Goal: Use online tool/utility: Utilize a website feature to perform a specific function

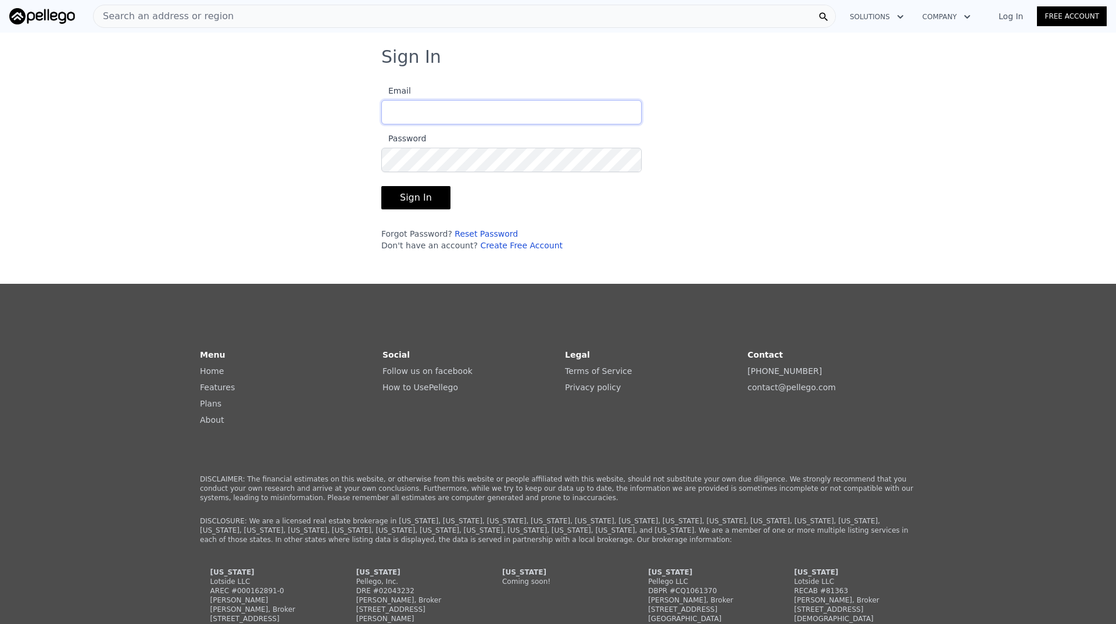
type input "[PERSON_NAME][EMAIL_ADDRESS][DOMAIN_NAME]"
click at [411, 200] on button "Sign In" at bounding box center [415, 197] width 69 height 23
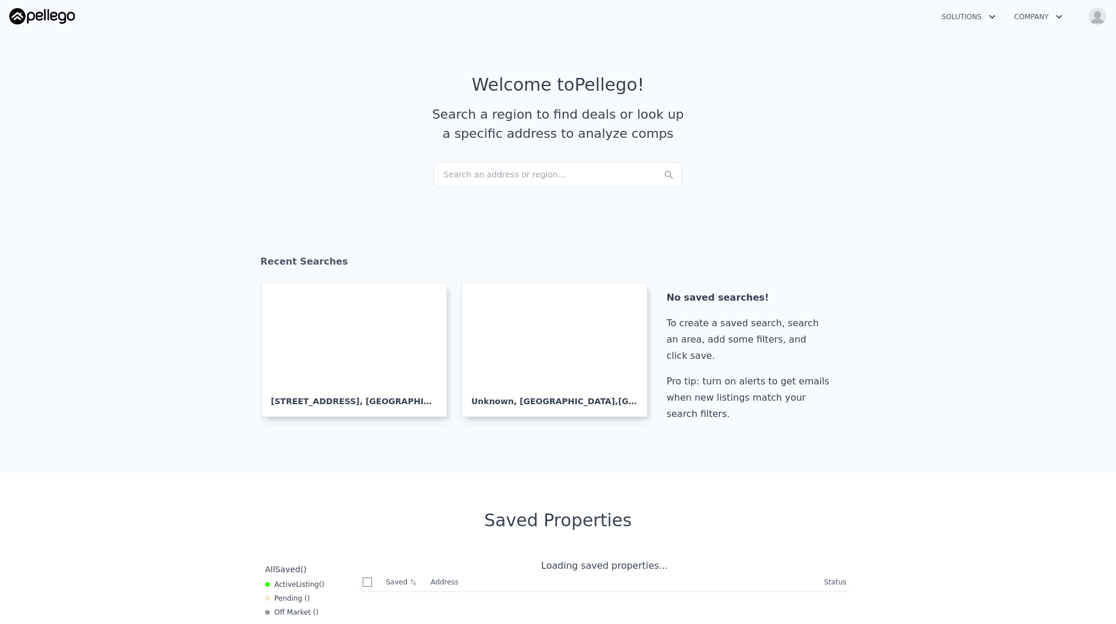
checkbox input "true"
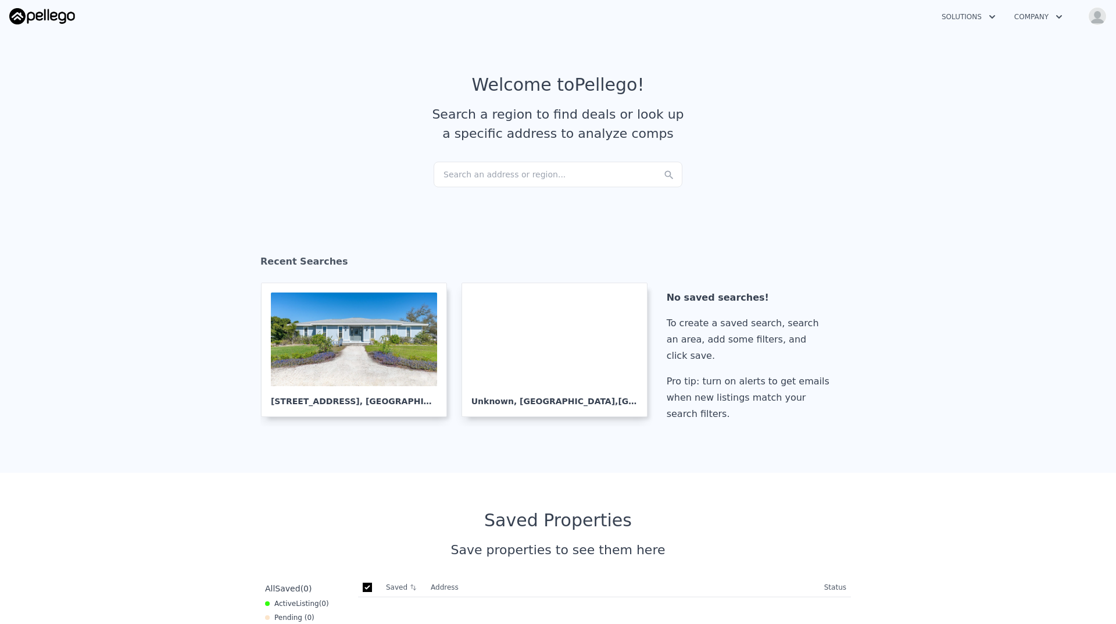
click at [515, 172] on div "Search an address or region..." at bounding box center [558, 175] width 249 height 26
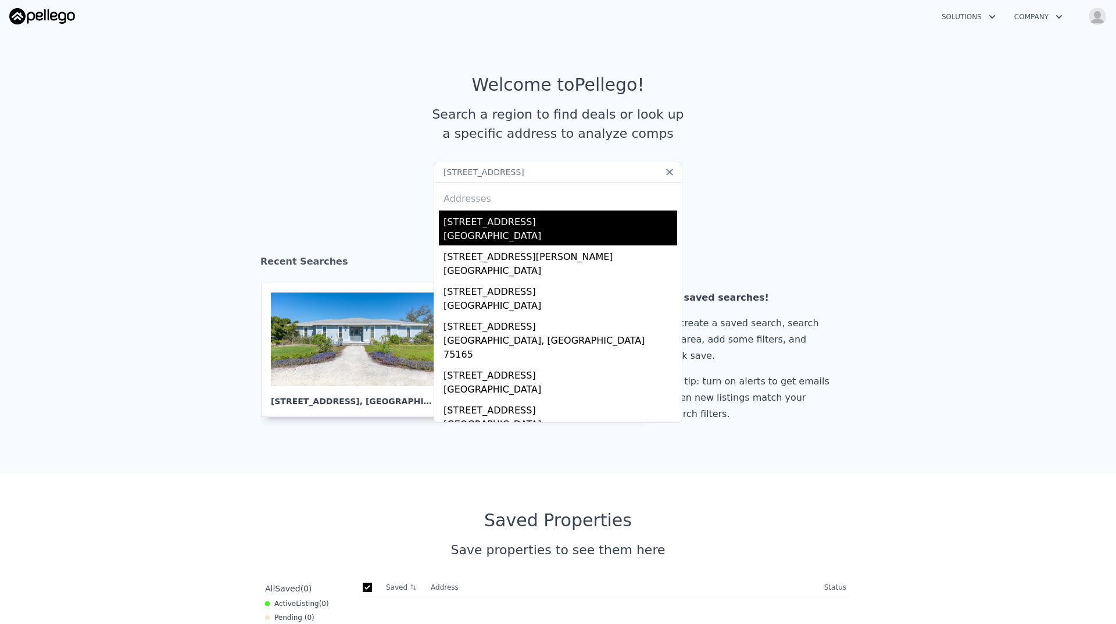
type input "[STREET_ADDRESS]"
click at [518, 228] on div "[STREET_ADDRESS]" at bounding box center [561, 219] width 234 height 19
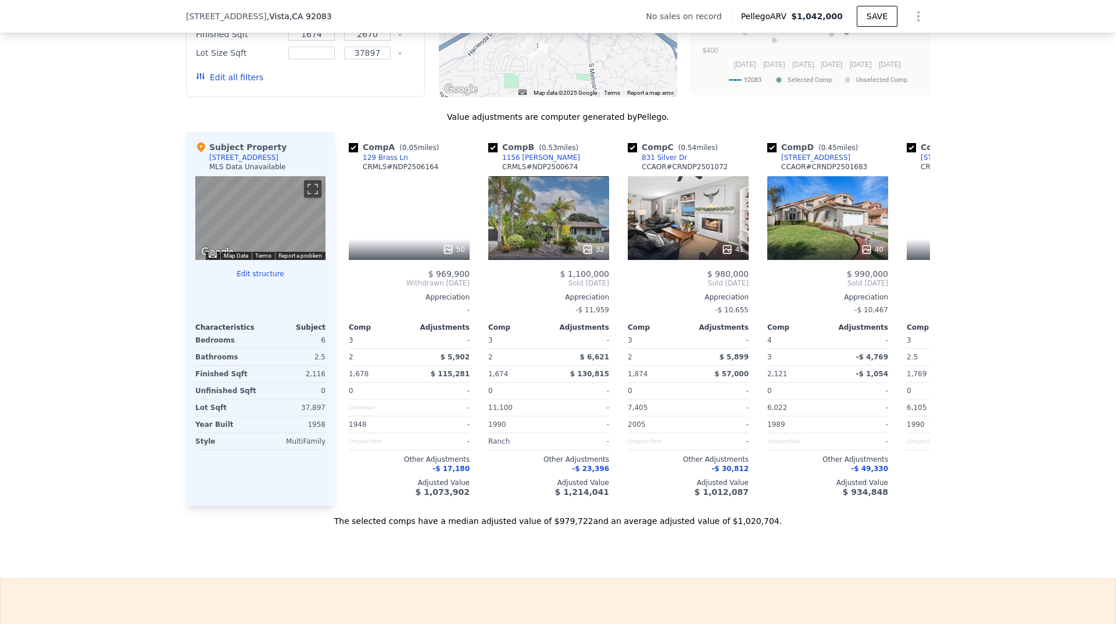
scroll to position [1042, 0]
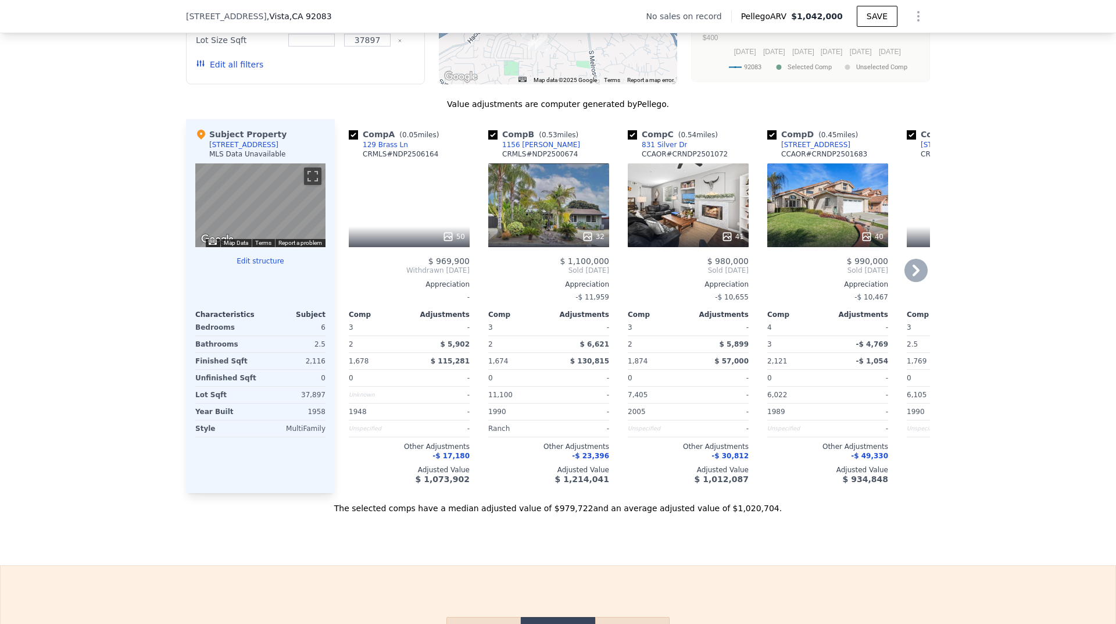
click at [919, 282] on icon at bounding box center [916, 270] width 23 height 23
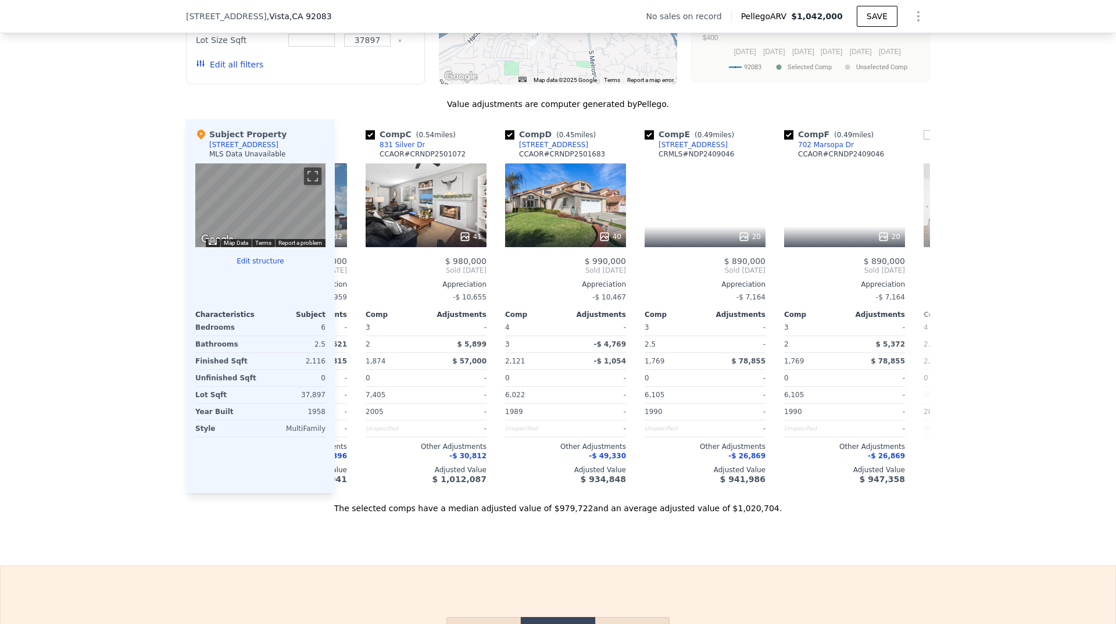
scroll to position [0, 279]
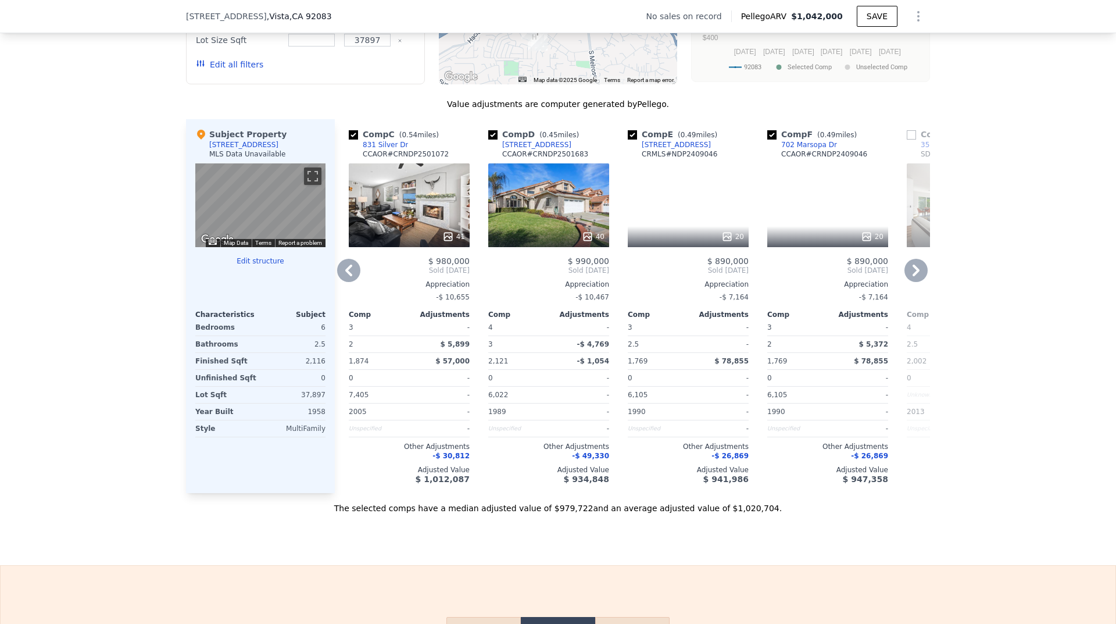
click at [919, 282] on icon at bounding box center [916, 270] width 23 height 23
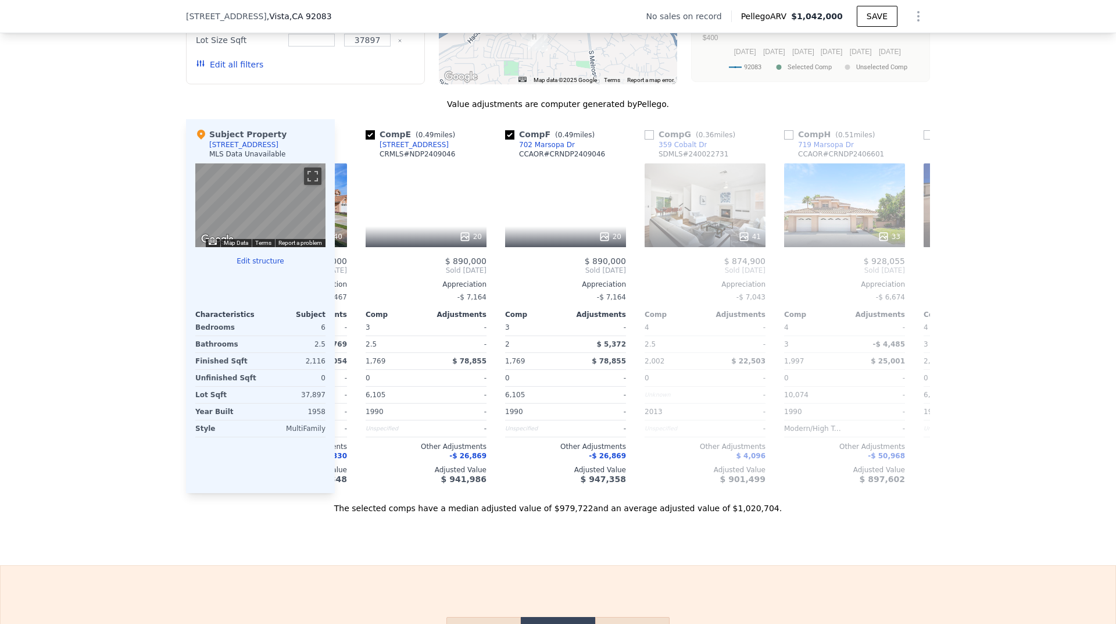
scroll to position [0, 558]
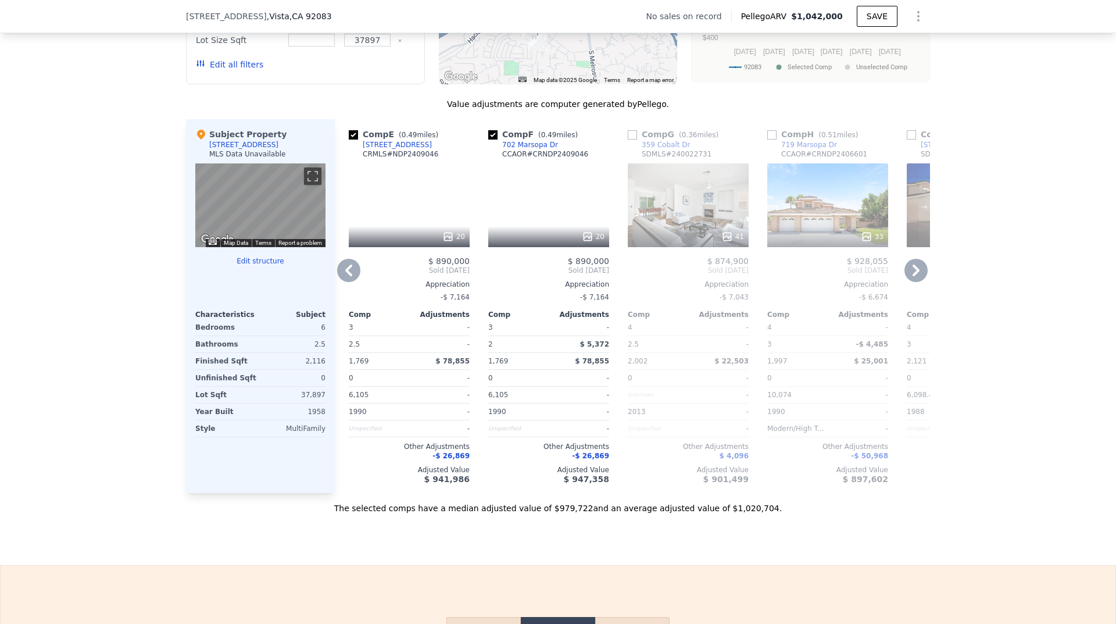
click at [919, 282] on icon at bounding box center [916, 270] width 23 height 23
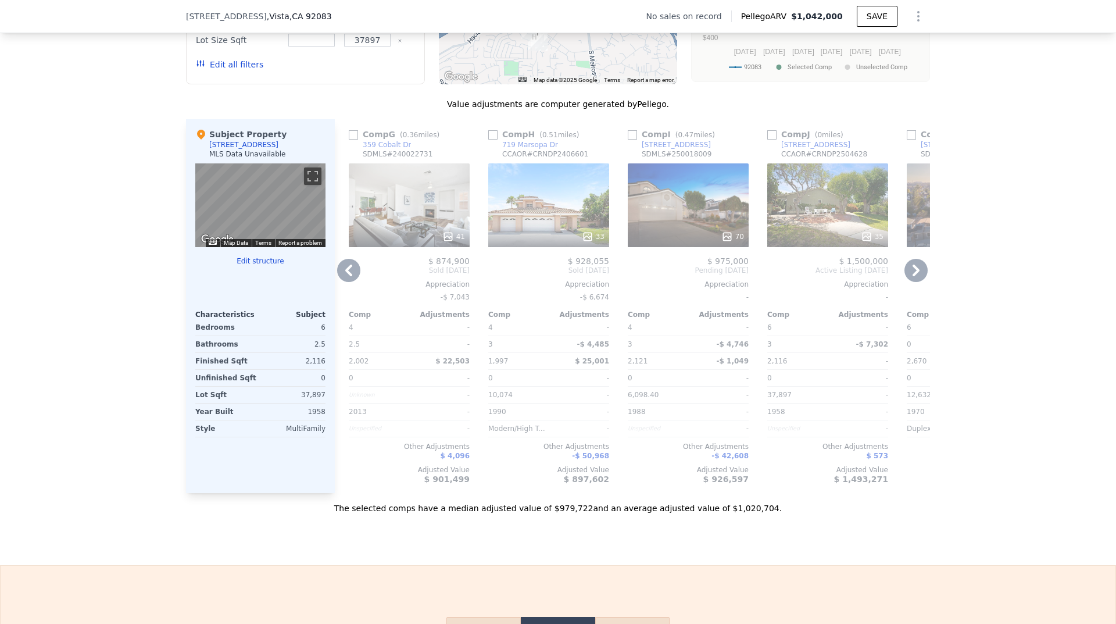
click at [919, 282] on icon at bounding box center [916, 270] width 23 height 23
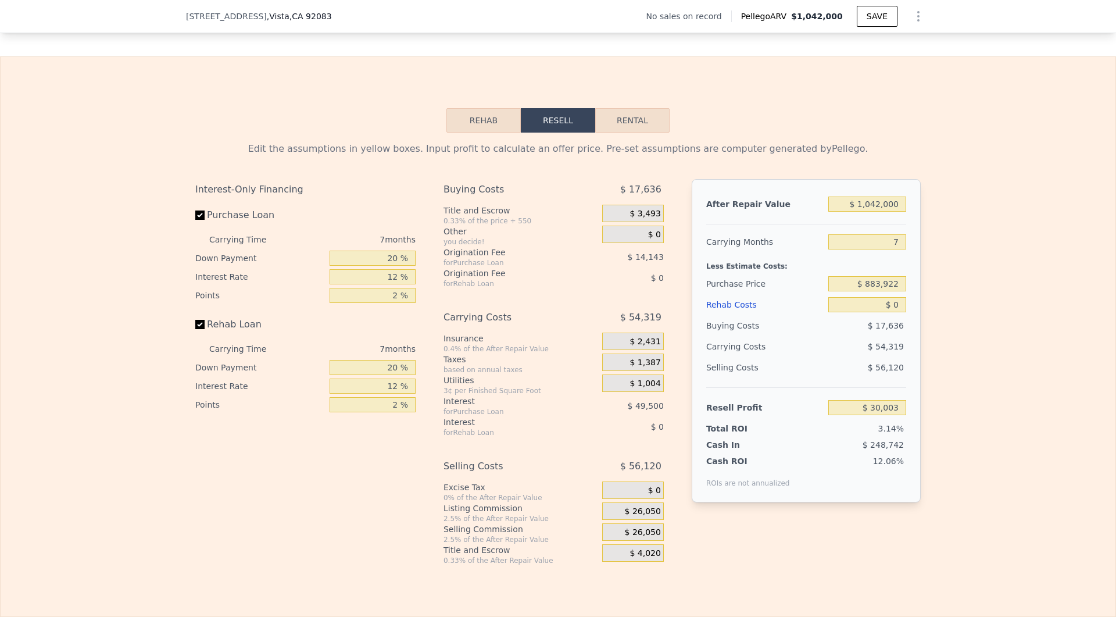
scroll to position [1565, 0]
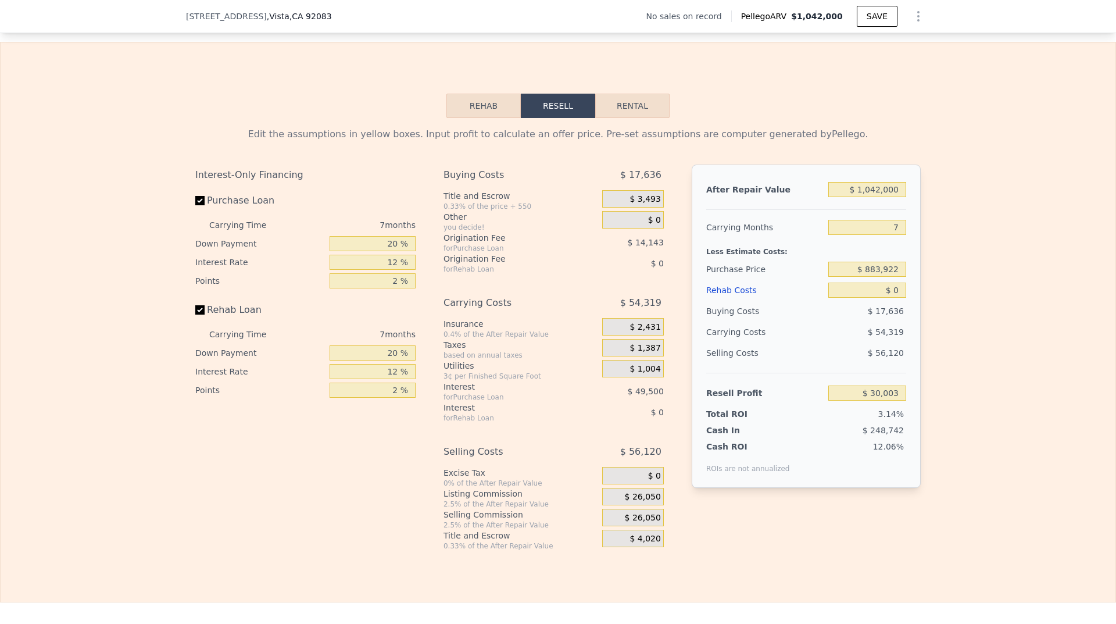
click at [392, 234] on div "7 months" at bounding box center [352, 225] width 126 height 19
click at [393, 234] on div "7 months" at bounding box center [352, 225] width 126 height 19
click at [386, 251] on input "20 %" at bounding box center [373, 243] width 86 height 15
type input "5 %"
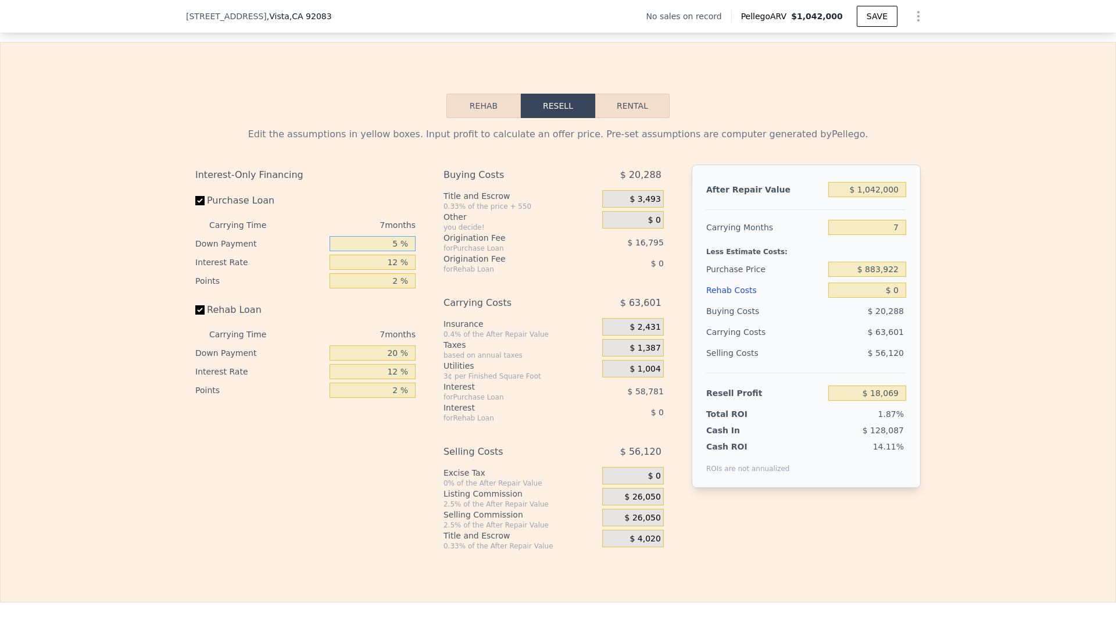
type input "$ 18,069"
type input "5 %"
click at [334, 325] on div "Rehab Loan" at bounding box center [305, 312] width 220 height 26
drag, startPoint x: 396, startPoint y: 283, endPoint x: 383, endPoint y: 284, distance: 12.8
click at [383, 270] on input "12 %" at bounding box center [373, 262] width 86 height 15
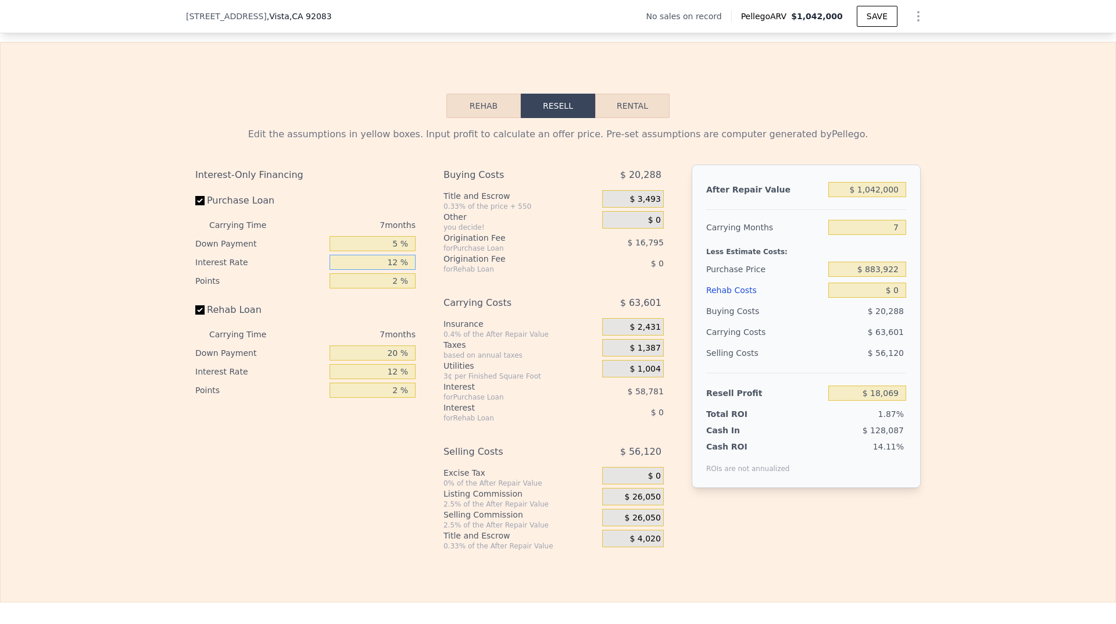
type input "3 %"
type input "$ 62,155"
type input "3 %"
click at [349, 325] on div "Rehab Loan" at bounding box center [305, 312] width 220 height 26
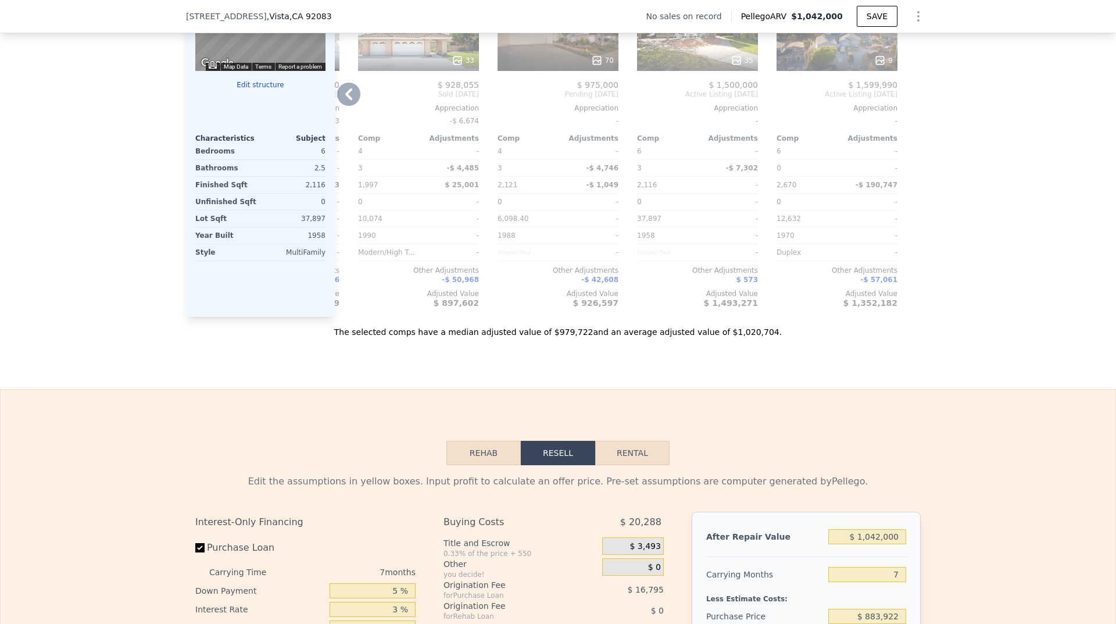
scroll to position [1159, 0]
